Goal: Communication & Community: Connect with others

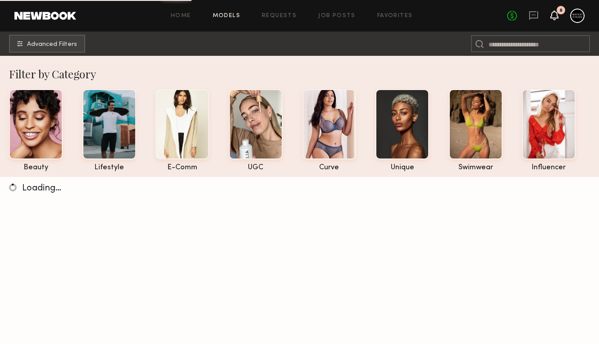
click at [558, 15] on icon at bounding box center [554, 15] width 8 height 10
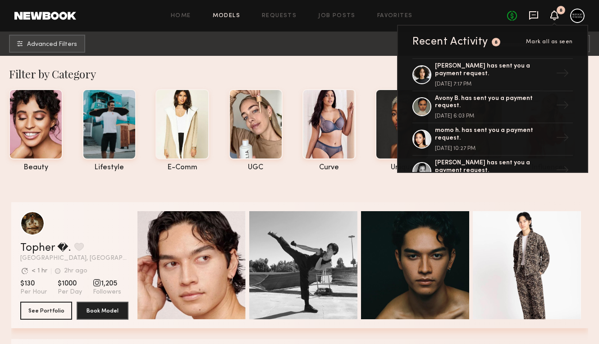
click at [532, 13] on icon at bounding box center [533, 15] width 10 height 10
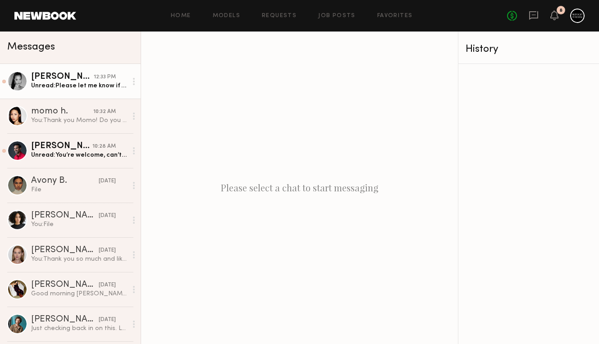
click at [106, 84] on div "Unread: Please let me know if that worked! My computer is being weird with file…" at bounding box center [79, 86] width 96 height 9
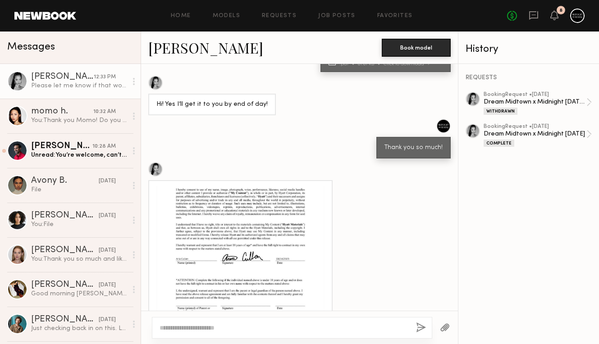
scroll to position [374, 0]
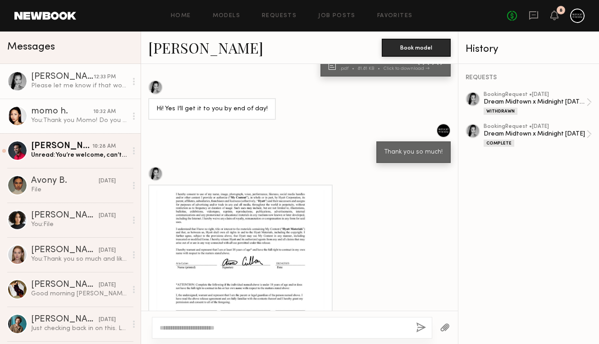
click at [86, 109] on div "momo h." at bounding box center [62, 111] width 62 height 9
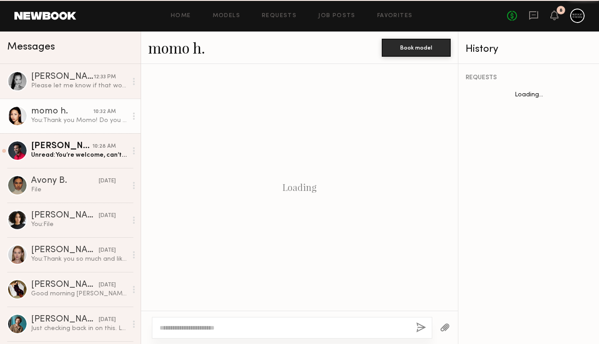
scroll to position [763, 0]
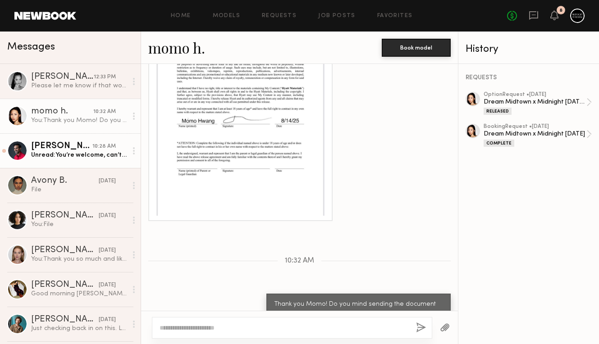
click at [93, 150] on div "10:28 AM" at bounding box center [103, 146] width 23 height 9
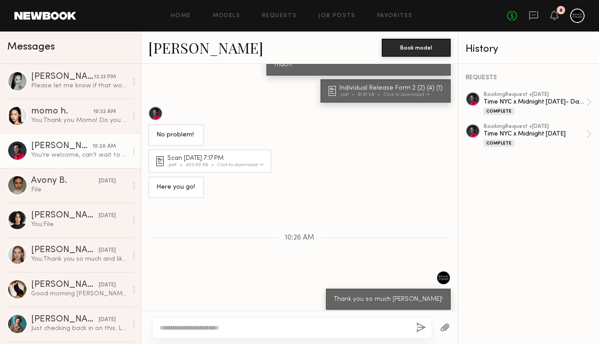
scroll to position [408, 0]
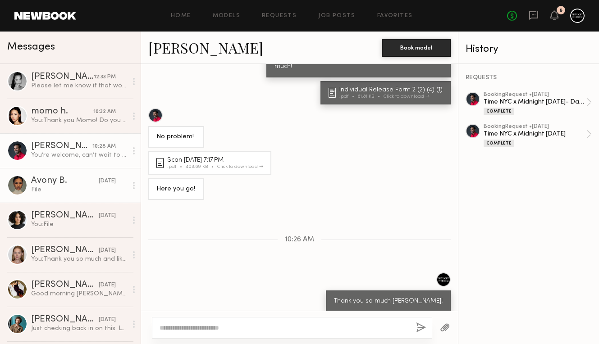
click at [94, 188] on div "File" at bounding box center [79, 190] width 96 height 9
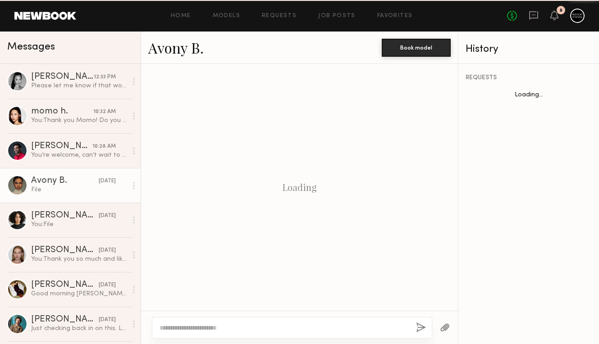
scroll to position [558, 0]
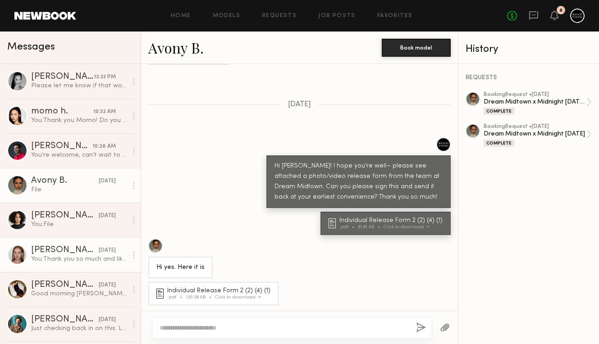
click at [64, 272] on link "[PERSON_NAME] [DATE] You: Thank you so much and likewise!" at bounding box center [70, 254] width 141 height 35
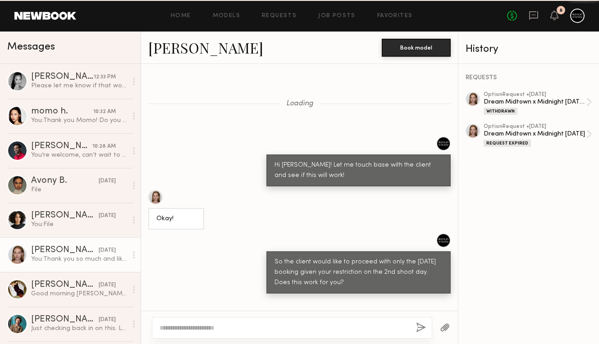
scroll to position [597, 0]
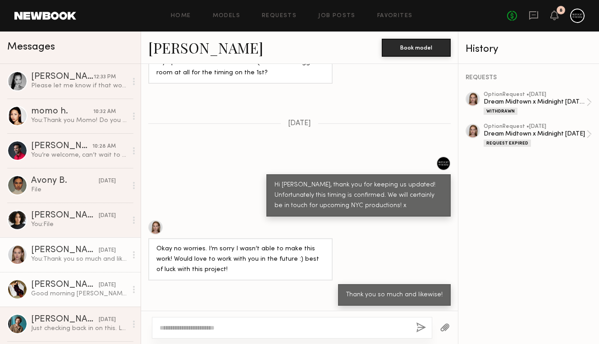
click at [82, 295] on div "Good morning [PERSON_NAME]. How are you I hope all is well! I'm excited tor [DA…" at bounding box center [79, 294] width 96 height 9
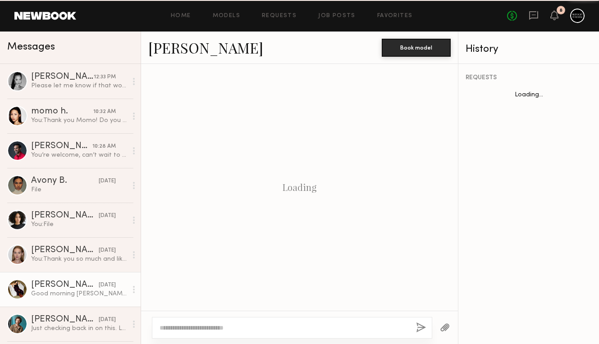
scroll to position [617, 0]
